Goal: Task Accomplishment & Management: Complete application form

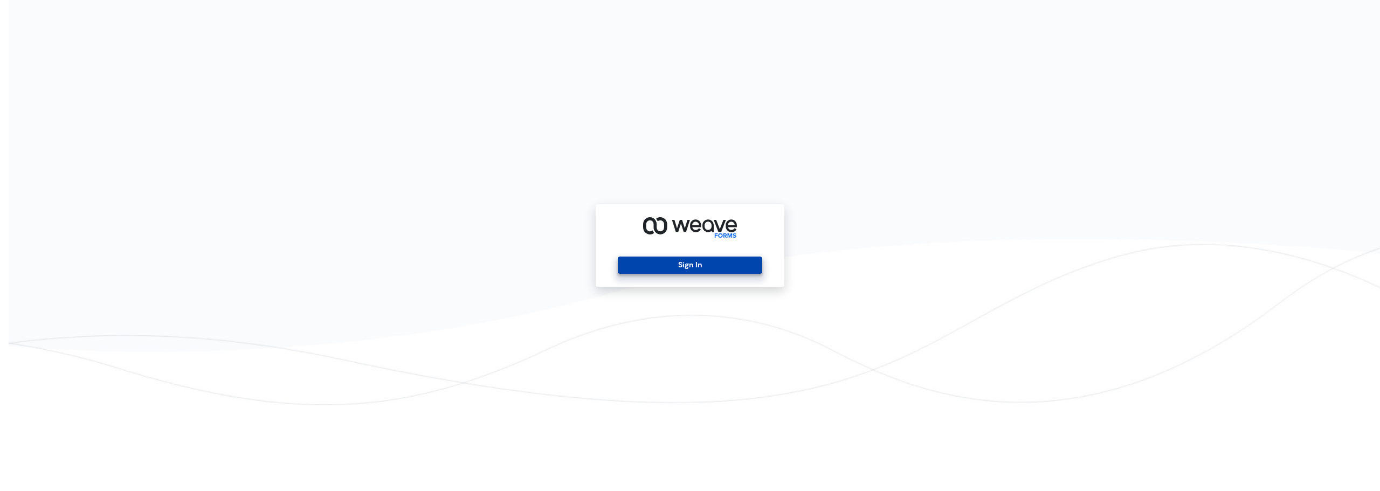
click at [698, 270] on button "Sign In" at bounding box center [690, 265] width 144 height 17
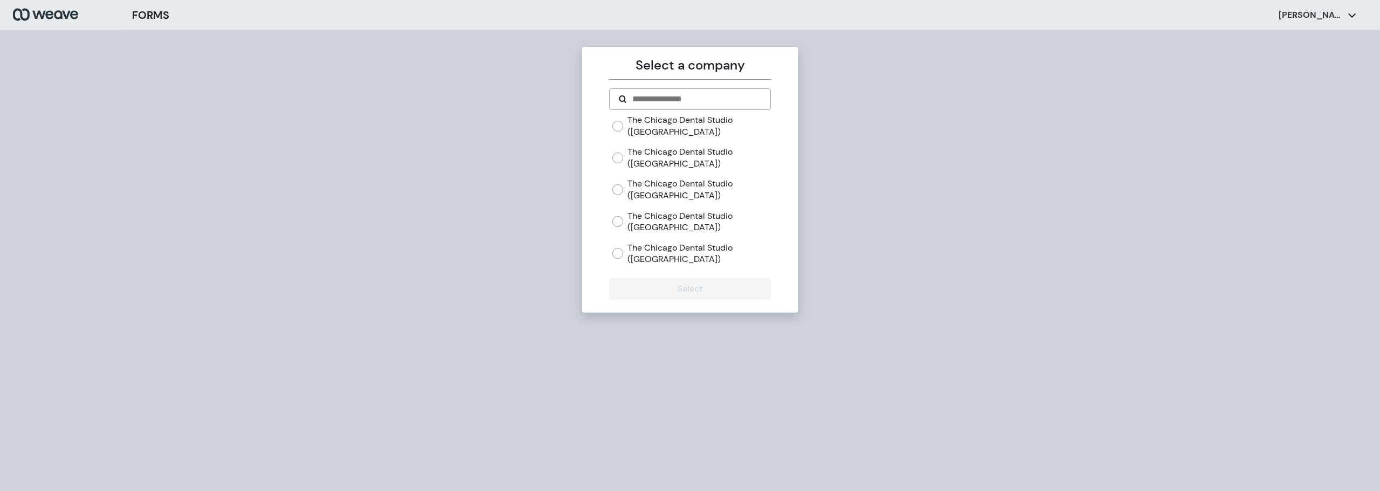
click at [658, 185] on label "The Chicago Dental Studio ([GEOGRAPHIC_DATA])" at bounding box center [699, 189] width 143 height 23
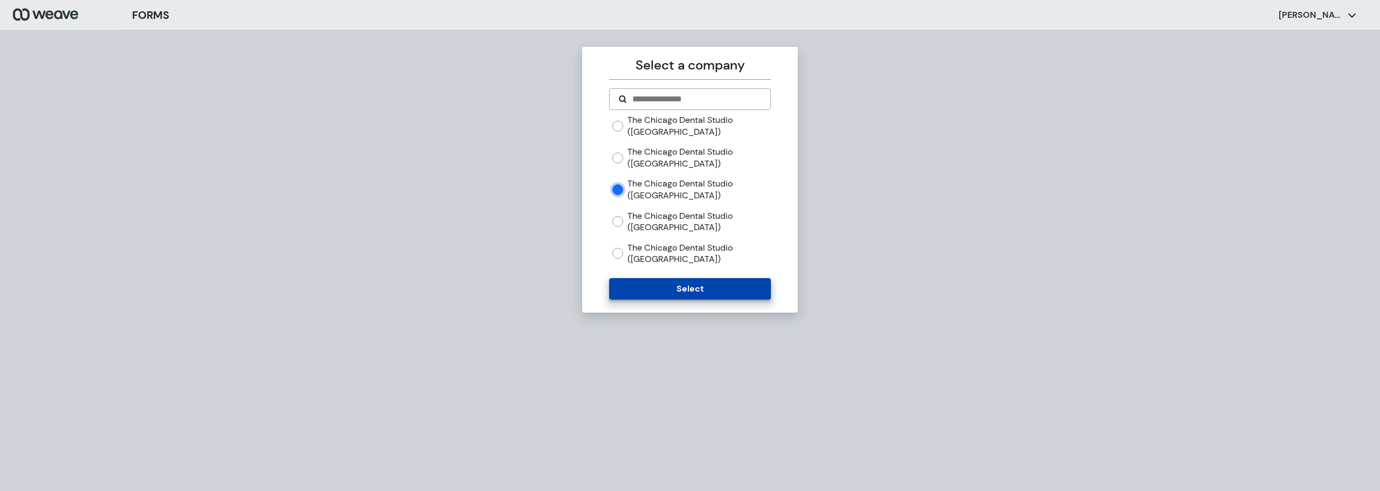
click at [676, 291] on button "Select" at bounding box center [689, 289] width 161 height 22
